Goal: Task Accomplishment & Management: Use online tool/utility

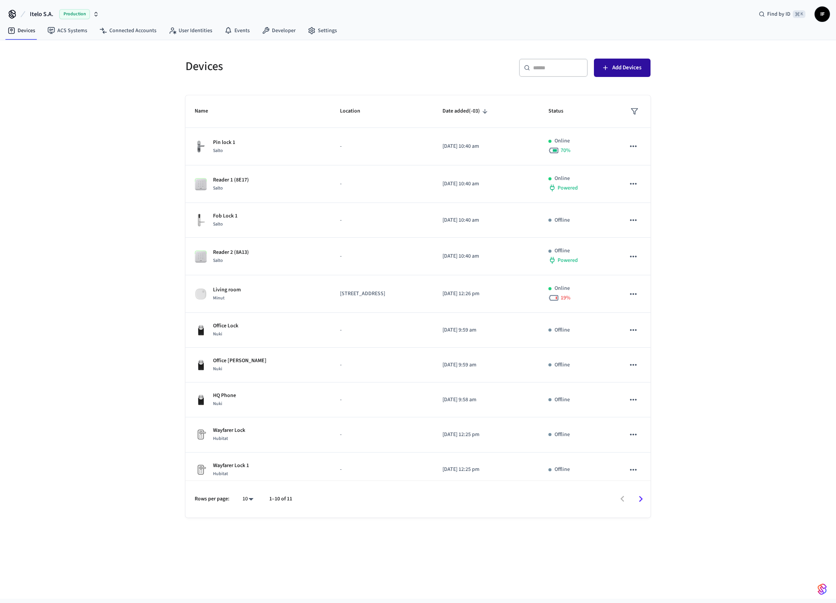
click at [631, 70] on span "Add Devices" at bounding box center [626, 68] width 29 height 10
click at [266, 35] on link "Developer" at bounding box center [279, 31] width 46 height 14
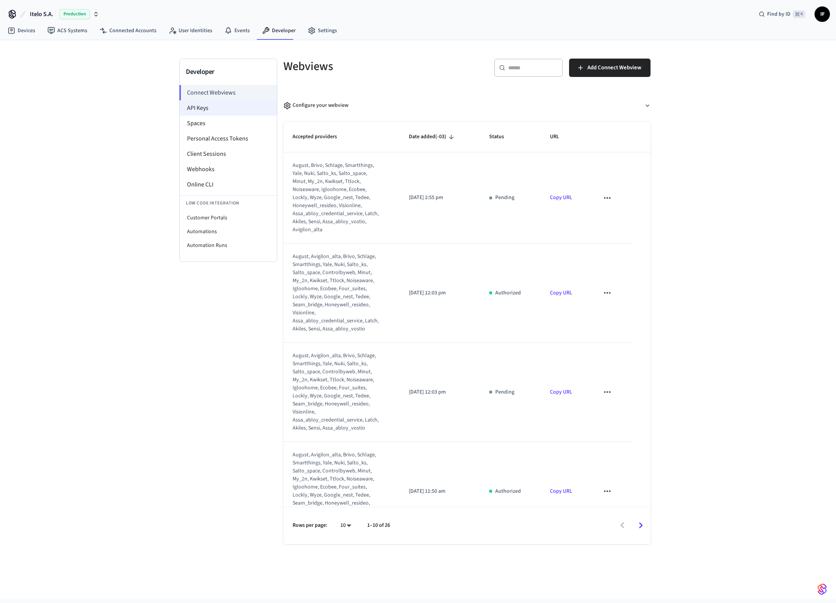
click at [218, 106] on li "API Keys" at bounding box center [228, 107] width 97 height 15
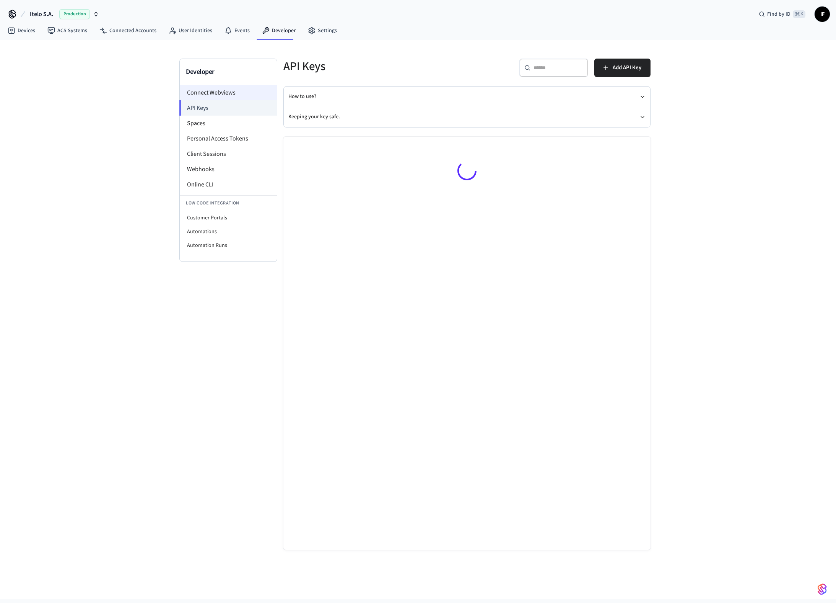
click at [236, 95] on li "Connect Webviews" at bounding box center [228, 92] width 97 height 15
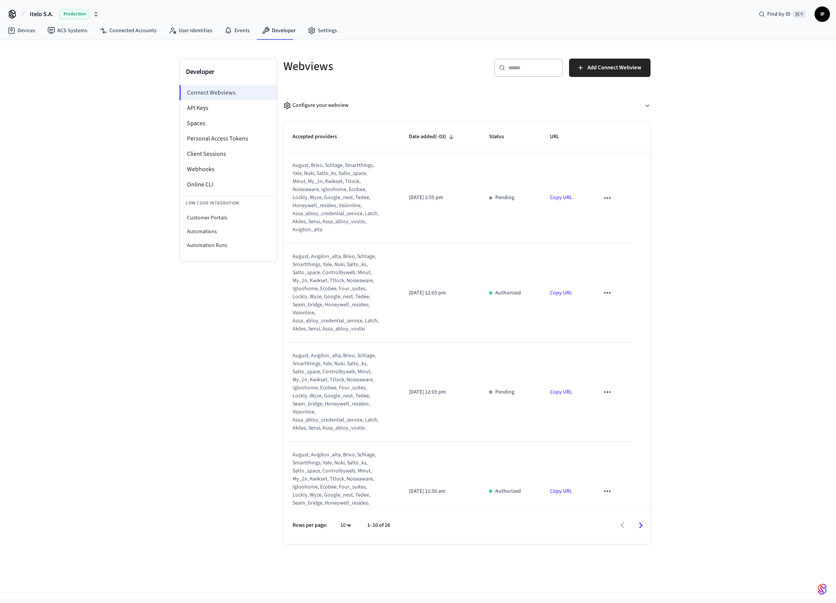
click at [236, 94] on li "Connect Webviews" at bounding box center [228, 92] width 98 height 15
click at [665, 176] on div "Developer Connect Webviews API Keys Spaces Personal Access Tokens Client Sessio…" at bounding box center [418, 319] width 836 height 558
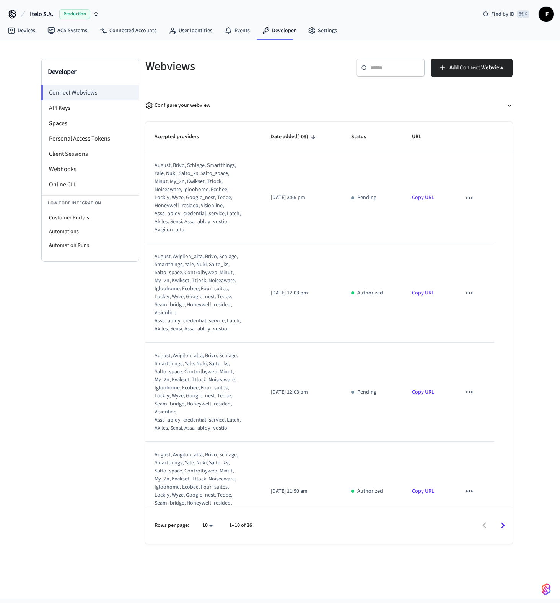
click at [550, 590] on img "button" at bounding box center [546, 589] width 9 height 12
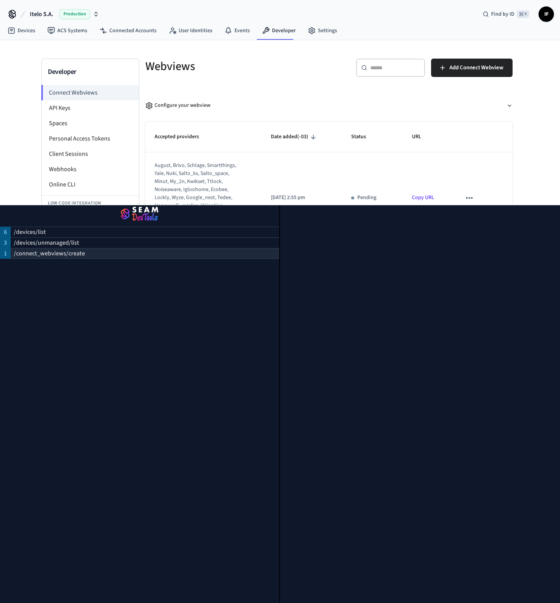
click at [76, 252] on p "/connect_webviews/create" at bounding box center [49, 253] width 71 height 9
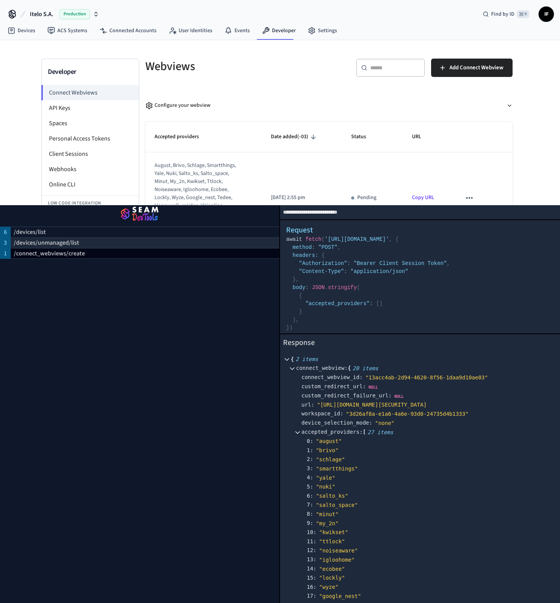
click at [76, 245] on p "/devices/unmanaged/list" at bounding box center [46, 242] width 65 height 9
select select "**********"
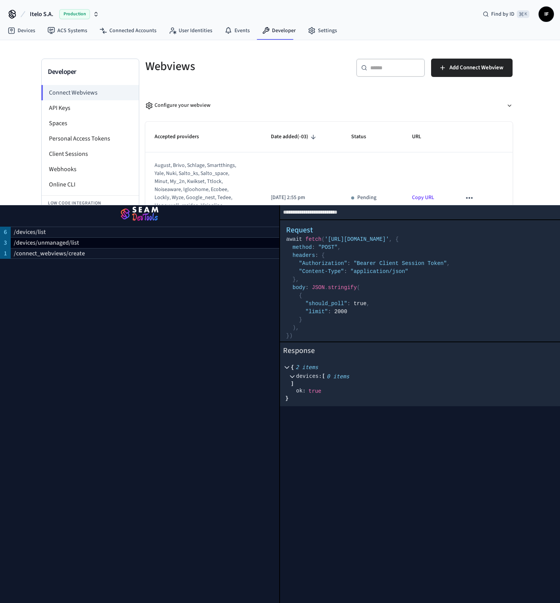
click at [138, 212] on img "button" at bounding box center [139, 214] width 261 height 21
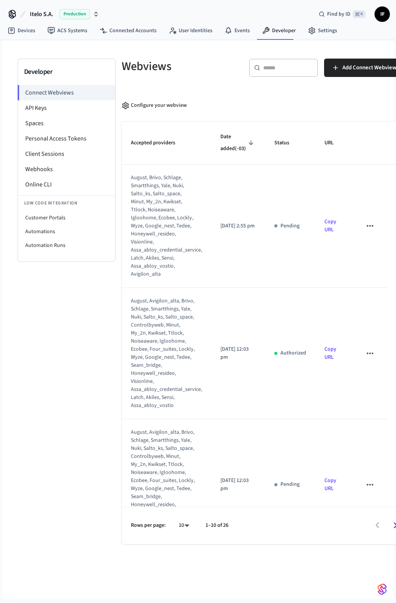
click at [53, 350] on div "Developer Connect Webviews API Keys Spaces Personal Access Tokens Client Sessio…" at bounding box center [67, 301] width 98 height 485
click at [25, 412] on div "Developer Connect Webviews API Keys Spaces Personal Access Tokens Client Sessio…" at bounding box center [67, 301] width 98 height 485
click at [198, 33] on link "User Identities" at bounding box center [191, 31] width 56 height 14
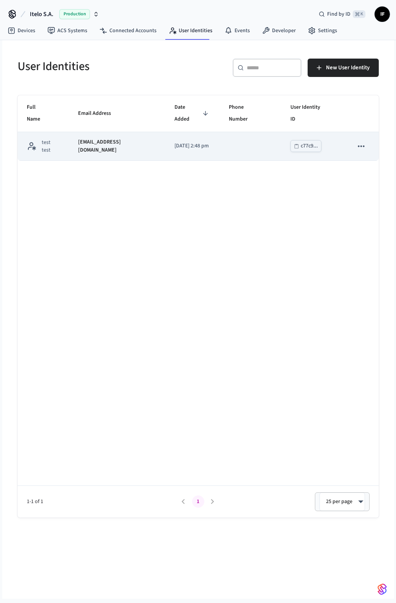
click at [220, 132] on td "sticky table" at bounding box center [251, 146] width 62 height 29
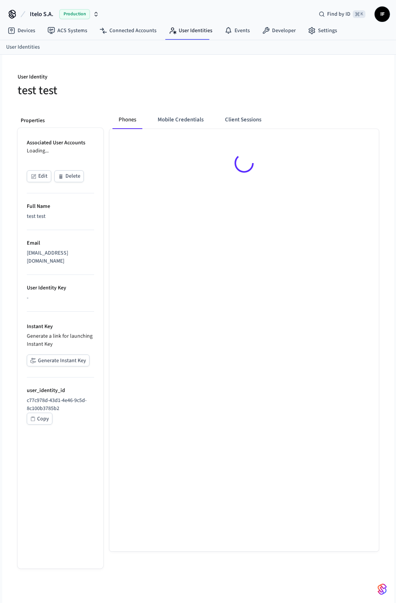
click at [217, 132] on div at bounding box center [243, 164] width 269 height 71
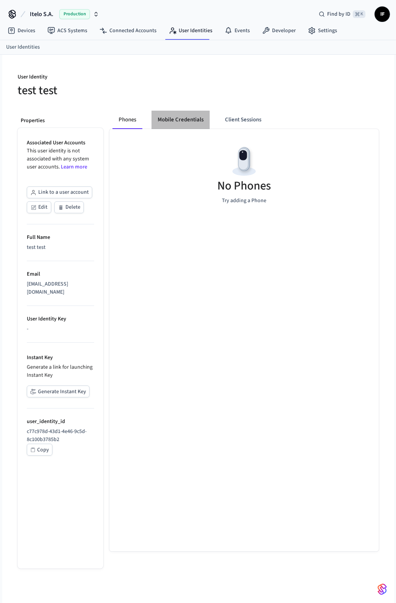
click at [204, 115] on button "Mobile Credentials" at bounding box center [180, 120] width 58 height 18
click at [168, 387] on div "No Credentials Yet" at bounding box center [243, 340] width 269 height 422
click at [70, 385] on button "Generate Instant Key" at bounding box center [58, 391] width 63 height 12
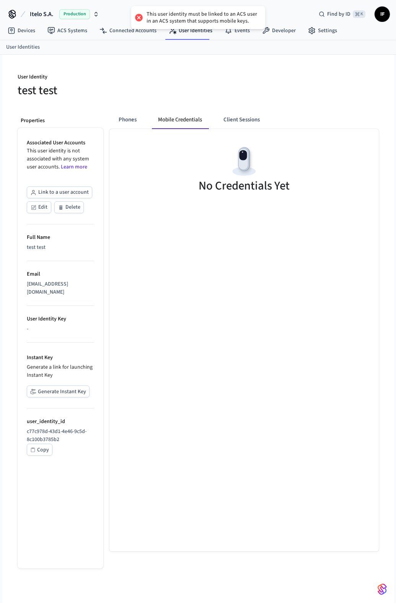
click at [101, 15] on button "Itelo S.A. Production" at bounding box center [65, 14] width 74 height 16
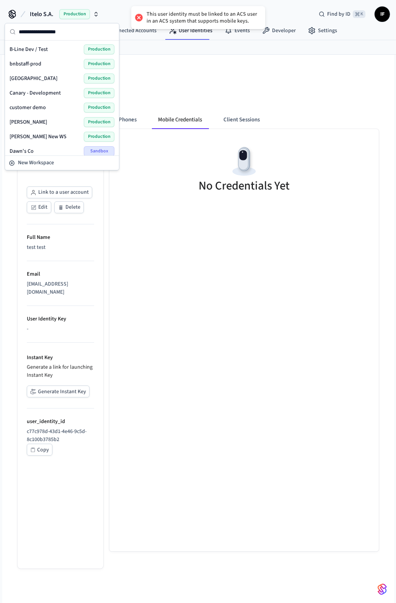
click at [77, 31] on input "text" at bounding box center [67, 31] width 96 height 17
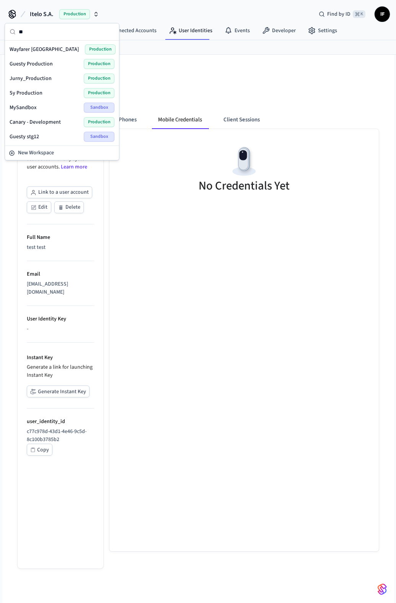
type input "***"
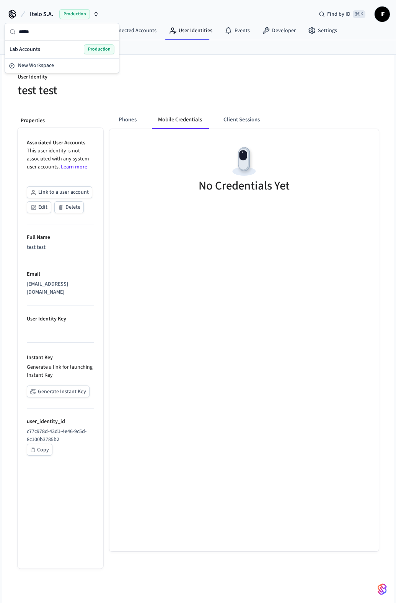
type input "*****"
click at [62, 42] on div "Lab Accounts Production" at bounding box center [62, 49] width 111 height 15
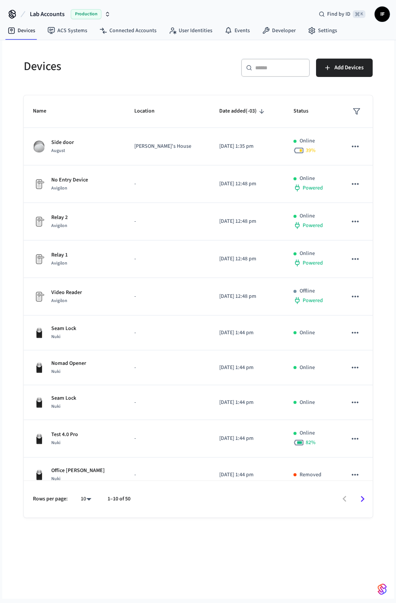
click at [361, 499] on icon "Go to next page" at bounding box center [363, 499] width 12 height 12
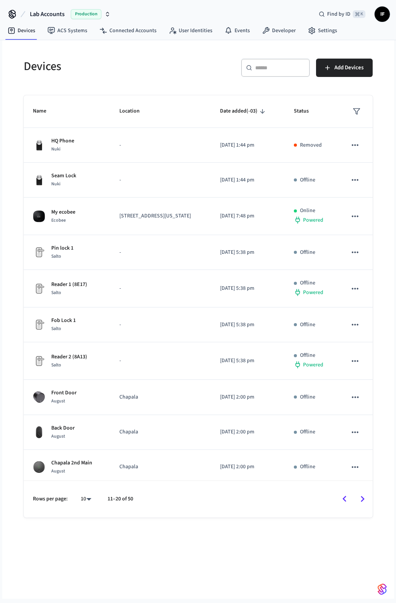
click at [361, 499] on icon "Go to next page" at bounding box center [363, 499] width 12 height 12
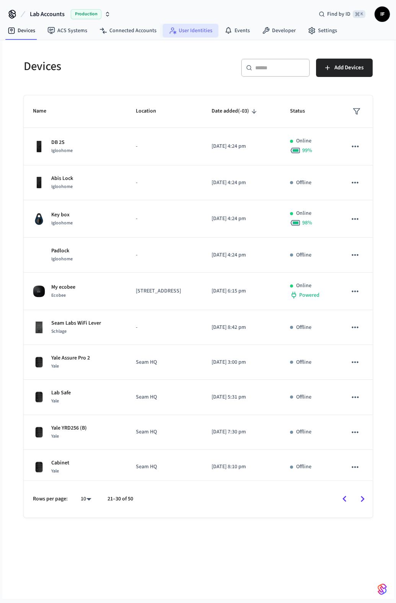
click at [207, 28] on link "User Identities" at bounding box center [191, 31] width 56 height 14
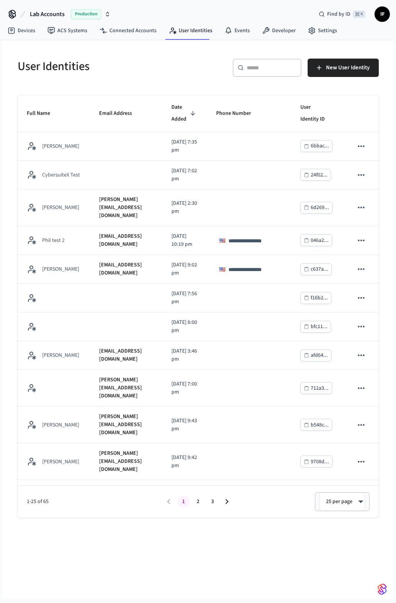
click at [263, 68] on input "text" at bounding box center [272, 68] width 50 height 8
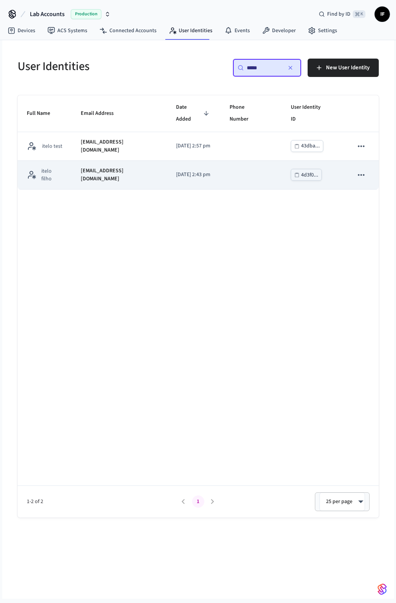
type input "*****"
click at [128, 171] on td "[EMAIL_ADDRESS][DOMAIN_NAME]" at bounding box center [119, 175] width 95 height 29
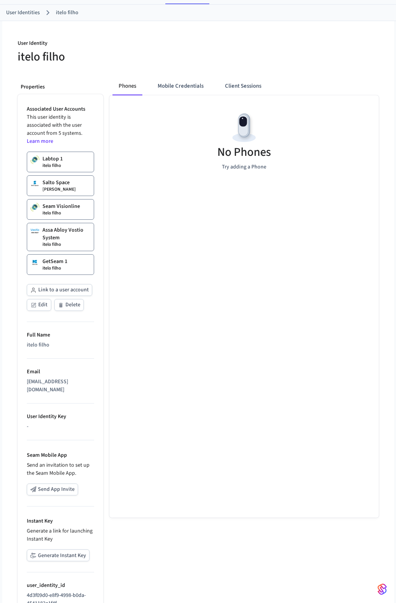
scroll to position [70, 0]
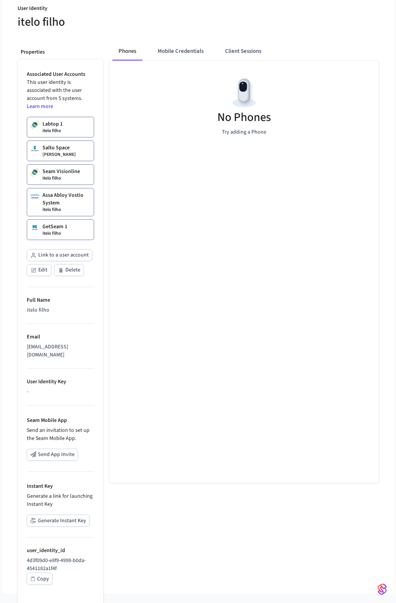
click at [130, 348] on div "No Phones Try adding a Phone" at bounding box center [243, 271] width 269 height 422
click at [59, 514] on button "Generate Instant Key" at bounding box center [58, 520] width 63 height 12
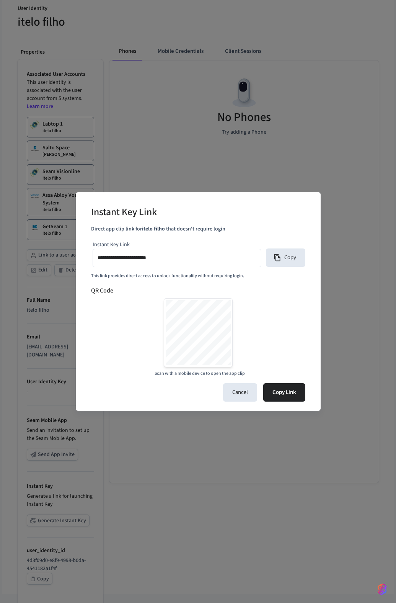
click at [253, 280] on div "**********" at bounding box center [198, 308] width 214 height 138
click at [249, 391] on button "Cancel" at bounding box center [240, 392] width 34 height 18
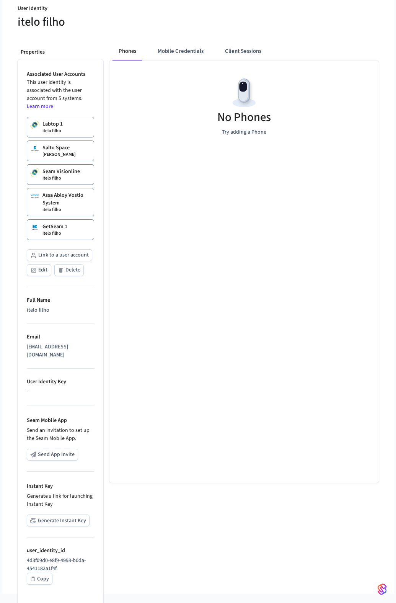
click at [31, 482] on p "Instant Key" at bounding box center [60, 486] width 67 height 8
copy p "Instant Key"
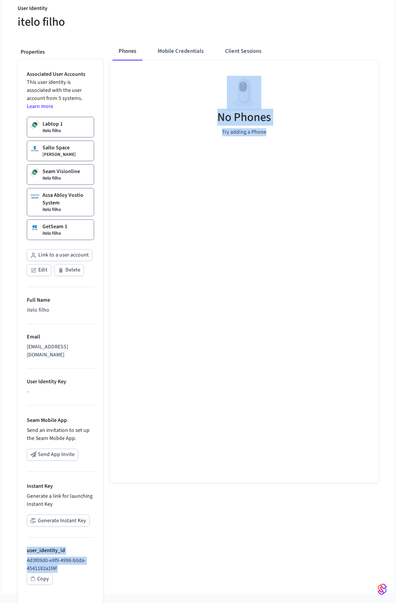
drag, startPoint x: 116, startPoint y: 514, endPoint x: 49, endPoint y: 509, distance: 67.1
click at [44, 510] on div "Properties Associated User Accounts This user identity is associated with the u…" at bounding box center [194, 314] width 367 height 557
click at [130, 314] on div "No Phones Try adding a Phone" at bounding box center [243, 271] width 269 height 422
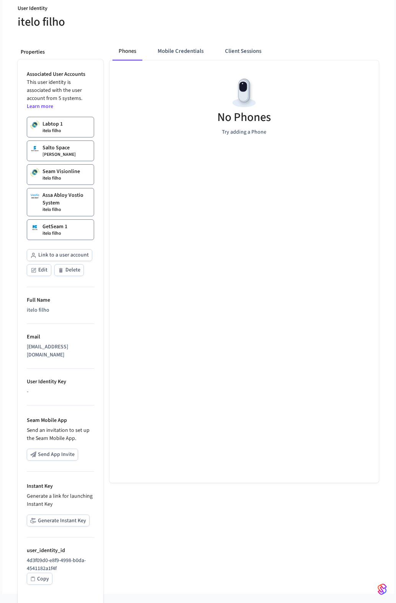
scroll to position [0, 0]
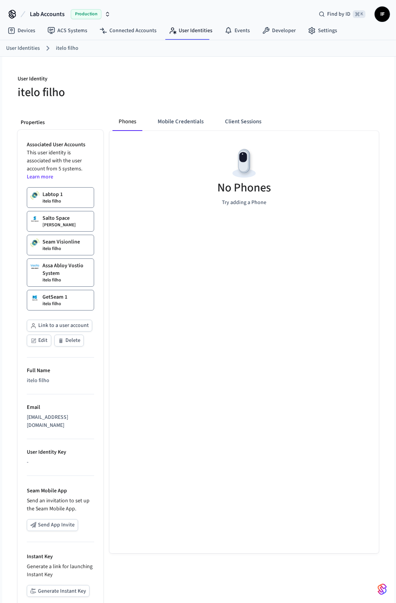
click at [381, 20] on span "IF" at bounding box center [382, 14] width 14 height 14
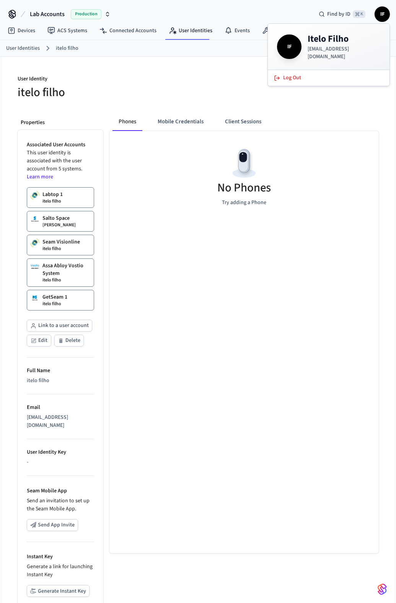
click at [310, 338] on div "No Phones Try adding a Phone" at bounding box center [243, 342] width 269 height 422
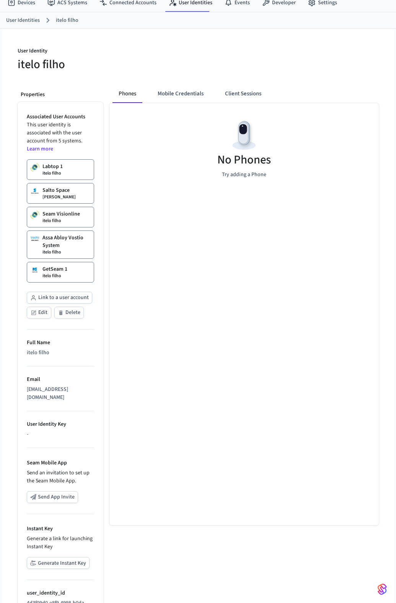
scroll to position [57, 0]
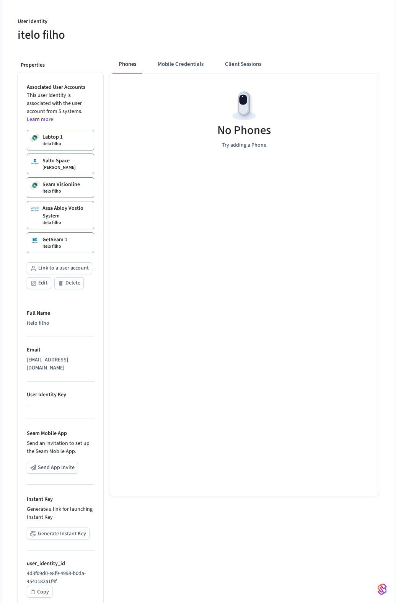
click at [79, 527] on button "Generate Instant Key" at bounding box center [58, 533] width 63 height 12
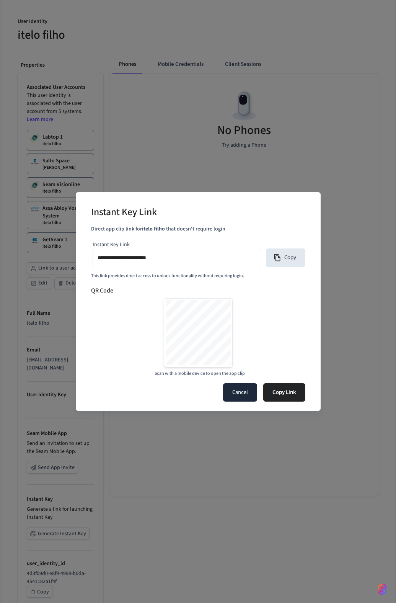
click at [232, 391] on button "Cancel" at bounding box center [240, 392] width 34 height 18
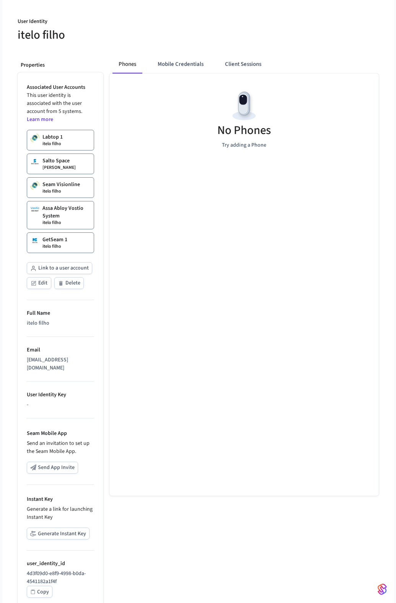
click at [253, 414] on div "No Phones Try adding a Phone" at bounding box center [243, 284] width 269 height 422
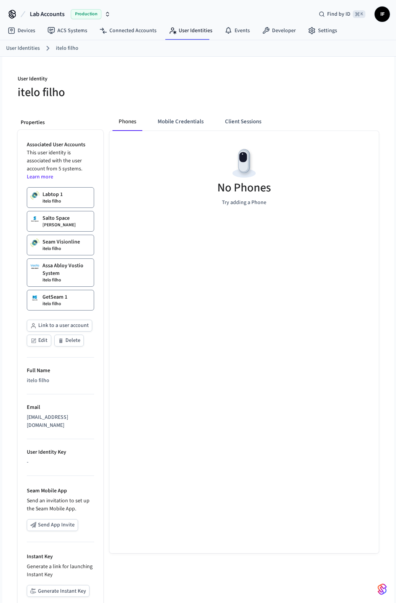
click at [52, 585] on button "Generate Instant Key" at bounding box center [58, 591] width 63 height 12
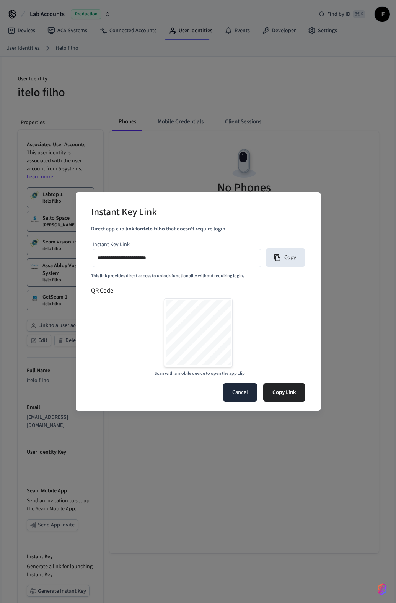
click at [244, 395] on button "Cancel" at bounding box center [240, 392] width 34 height 18
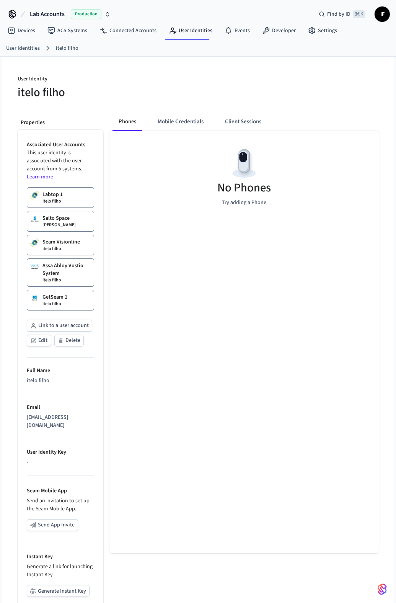
click at [253, 440] on div "No Phones Try adding a Phone" at bounding box center [243, 342] width 269 height 422
click at [59, 585] on button "Generate Instant Key" at bounding box center [58, 591] width 63 height 12
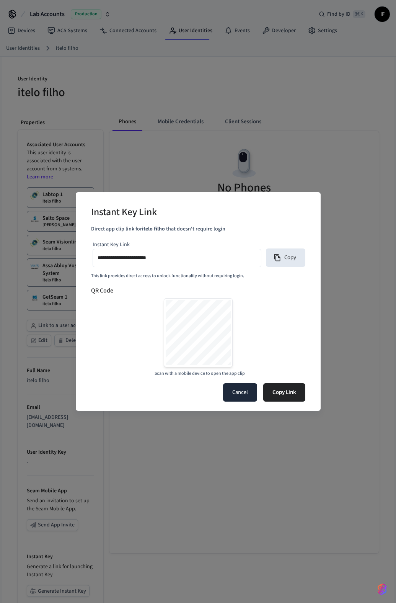
click at [240, 395] on button "Cancel" at bounding box center [240, 392] width 34 height 18
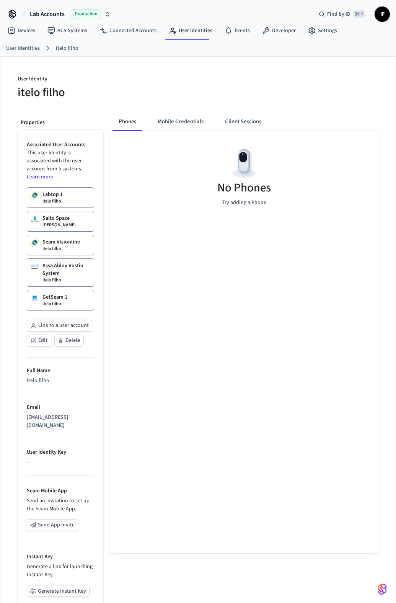
click at [143, 424] on div "No Phones Try adding a Phone" at bounding box center [243, 342] width 269 height 422
click at [61, 585] on button "Generate Instant Key" at bounding box center [58, 591] width 63 height 12
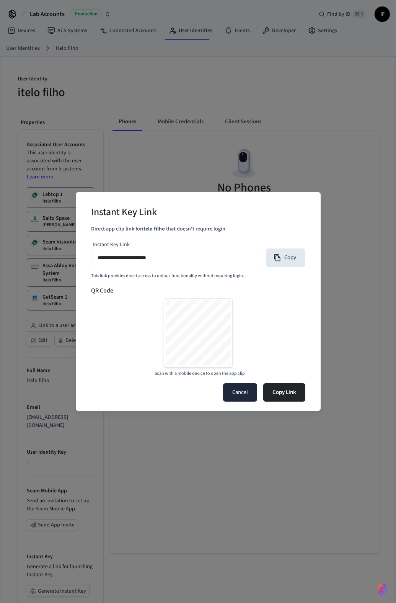
click at [249, 398] on button "Cancel" at bounding box center [240, 392] width 34 height 18
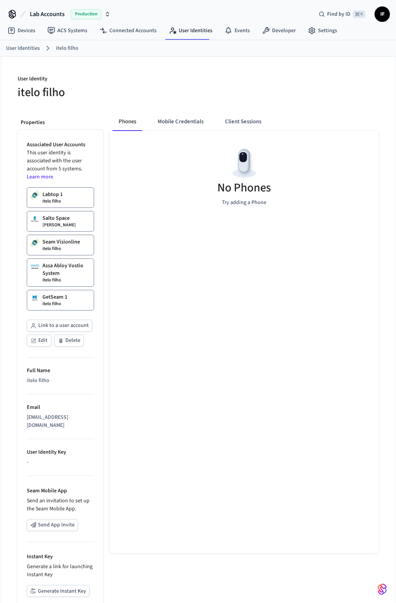
click at [68, 519] on button "Send App Invite" at bounding box center [52, 525] width 51 height 12
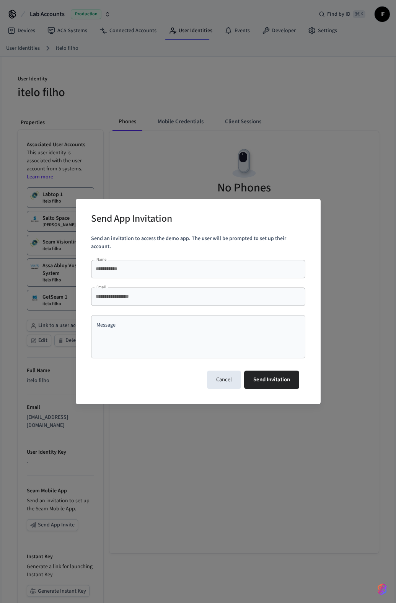
click at [196, 445] on div "**********" at bounding box center [198, 301] width 396 height 603
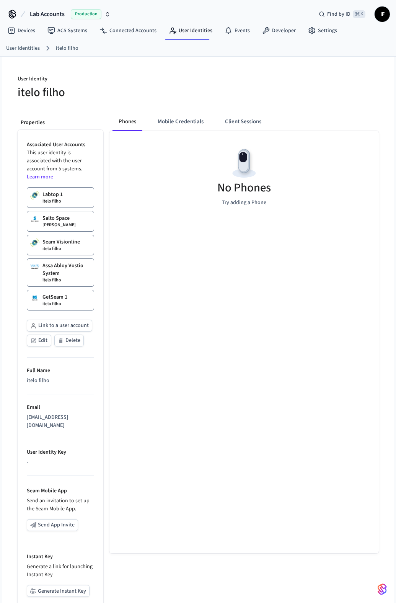
click at [88, 585] on button "Generate Instant Key" at bounding box center [58, 591] width 63 height 12
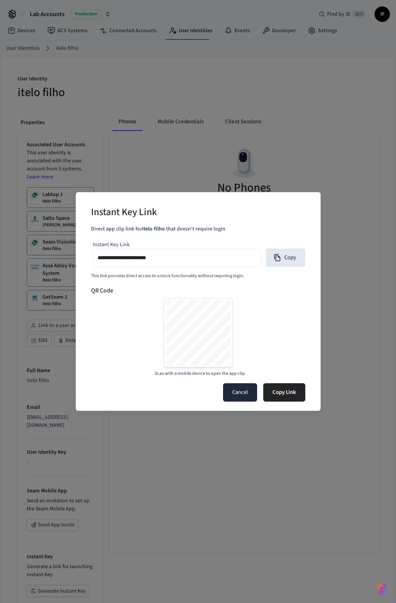
click at [246, 397] on button "Cancel" at bounding box center [240, 392] width 34 height 18
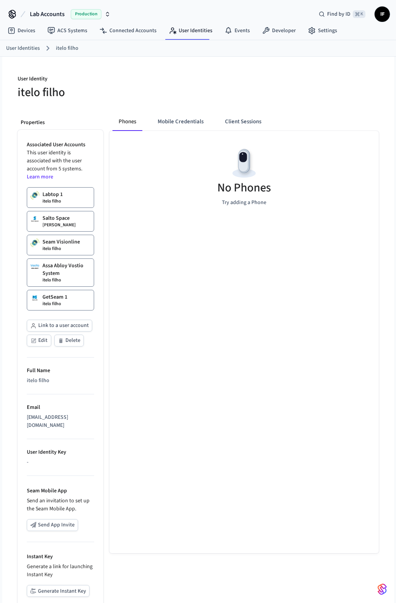
click at [265, 417] on div "No Phones Try adding a Phone" at bounding box center [243, 342] width 269 height 422
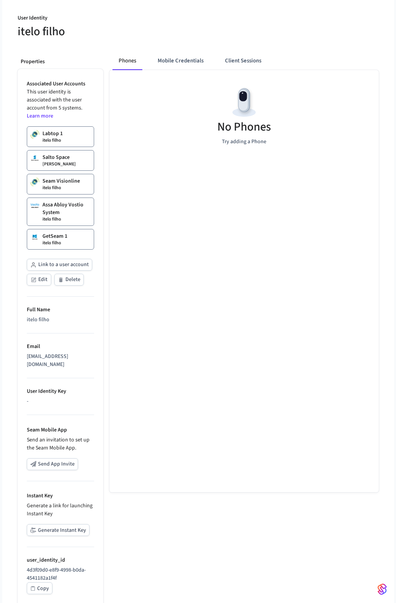
scroll to position [70, 0]
